Goal: Book appointment/travel/reservation

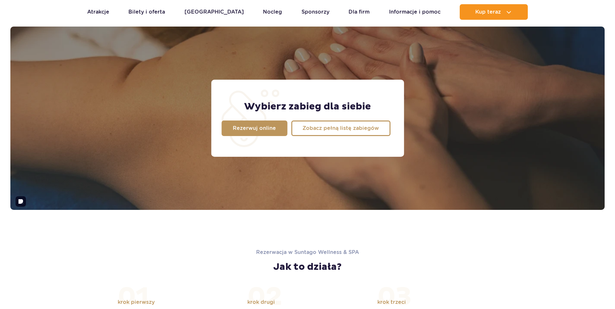
scroll to position [479, 0]
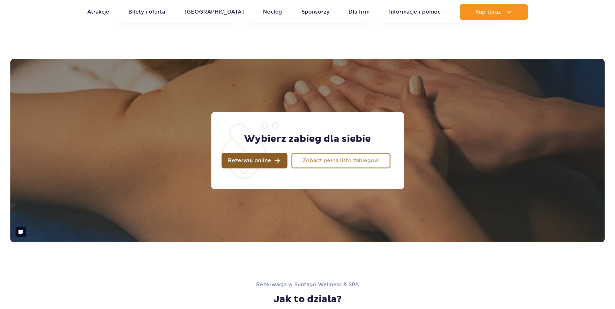
click at [269, 161] on link "Rezerwuj online" at bounding box center [254, 161] width 66 height 16
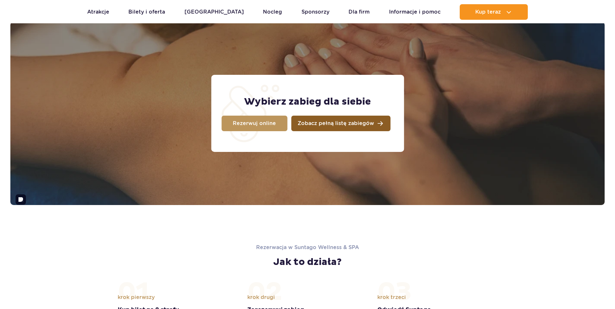
scroll to position [511, 0]
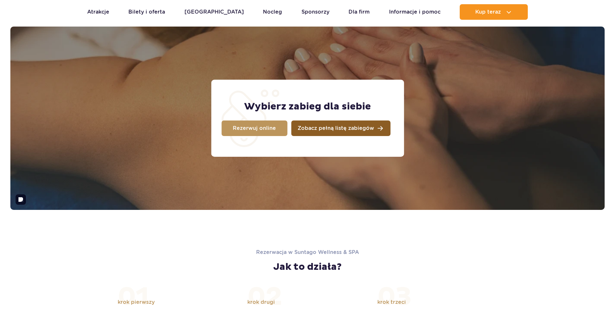
click at [374, 129] on link "Zobacz pełną listę zabiegów" at bounding box center [340, 129] width 99 height 16
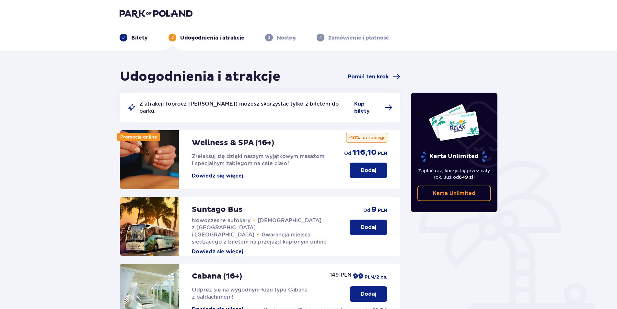
click at [215, 172] on button "Dowiedz się więcej" at bounding box center [217, 175] width 51 height 7
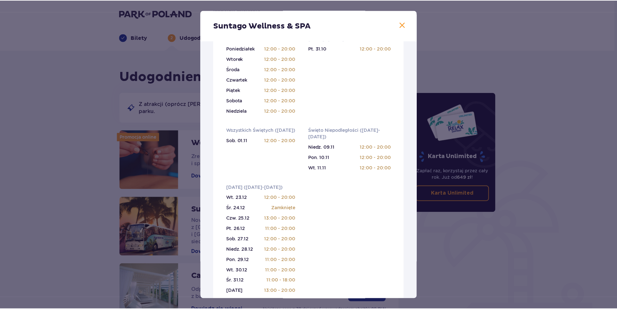
scroll to position [324, 0]
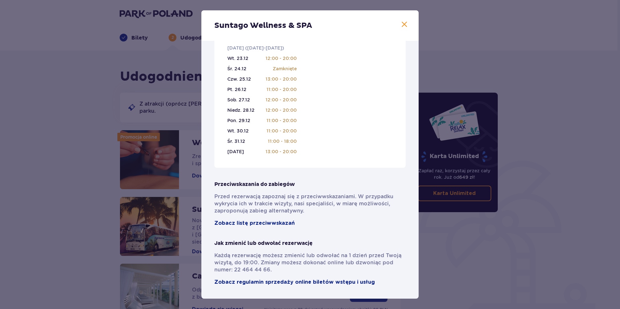
click at [407, 30] on div "Suntago Wellness & SPA" at bounding box center [309, 25] width 217 height 30
click at [407, 29] on div "Suntago Wellness & SPA" at bounding box center [309, 25] width 217 height 30
click at [406, 28] on div "Suntago Wellness & SPA" at bounding box center [309, 25] width 217 height 30
click at [405, 25] on span at bounding box center [404, 25] width 8 height 8
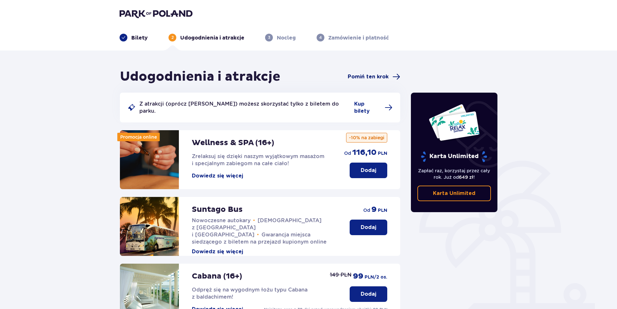
click at [374, 74] on span "Pomiń ten krok" at bounding box center [368, 76] width 41 height 7
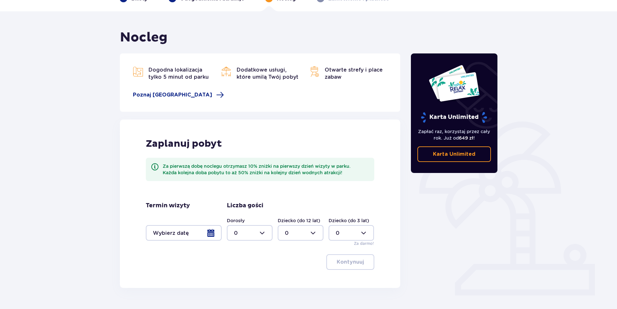
scroll to position [25, 0]
